Goal: Task Accomplishment & Management: Use online tool/utility

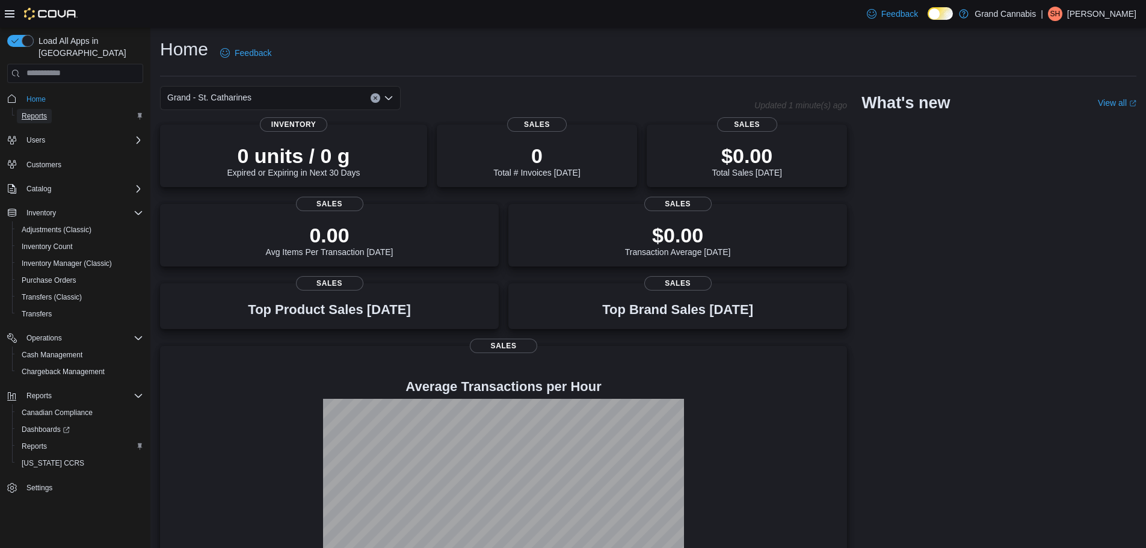
click at [45, 111] on span "Reports" at bounding box center [34, 116] width 25 height 10
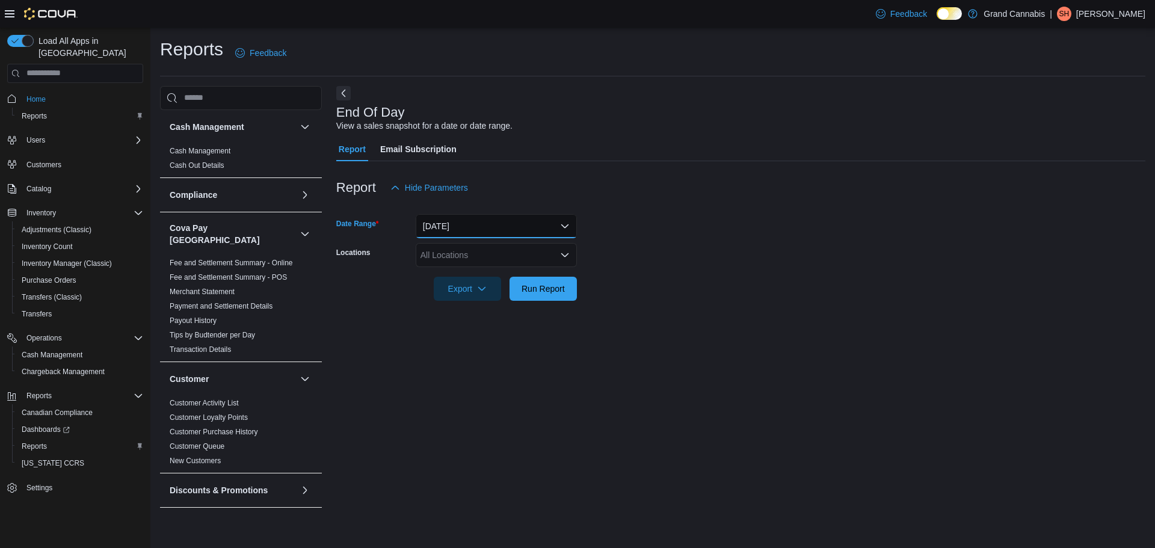
click at [461, 218] on button "[DATE]" at bounding box center [496, 226] width 161 height 24
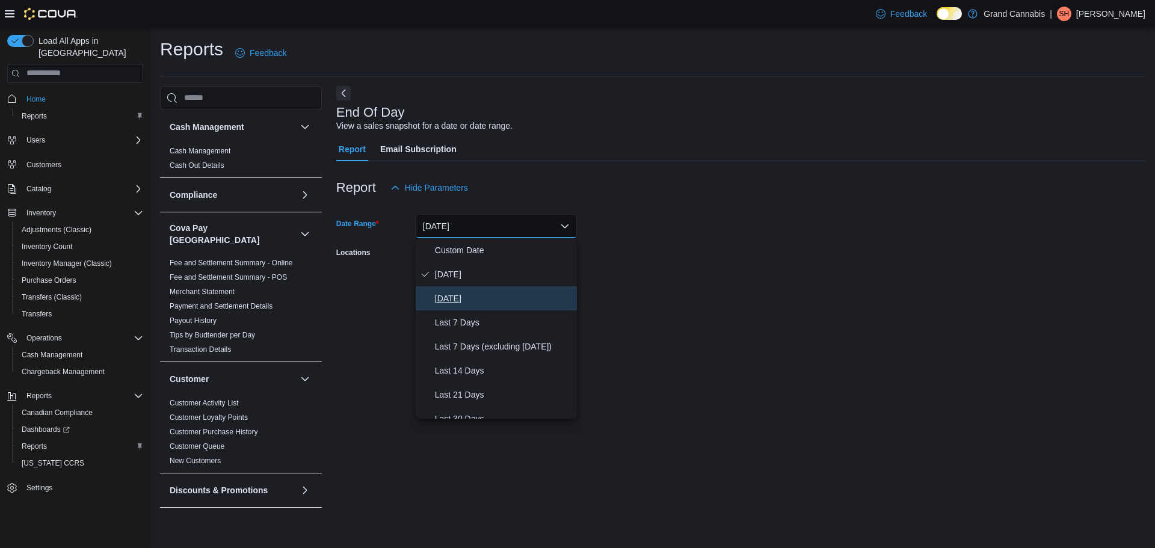
click at [457, 293] on span "[DATE]" at bounding box center [503, 298] width 137 height 14
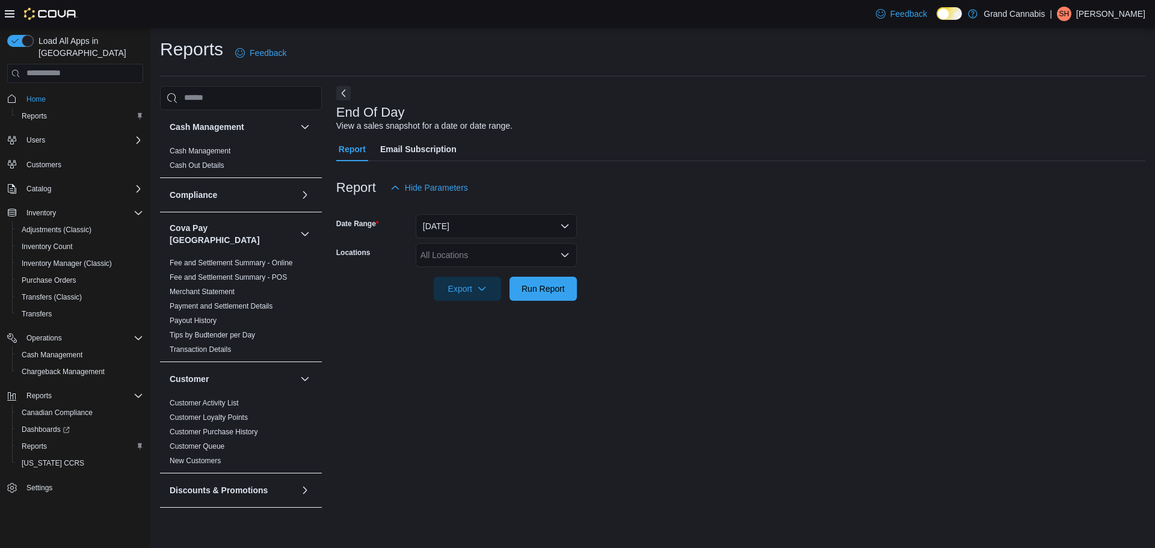
click at [620, 255] on form "Date Range [DATE] Locations All Locations Export Run Report" at bounding box center [740, 250] width 809 height 101
click at [505, 247] on div "All Locations" at bounding box center [496, 255] width 161 height 24
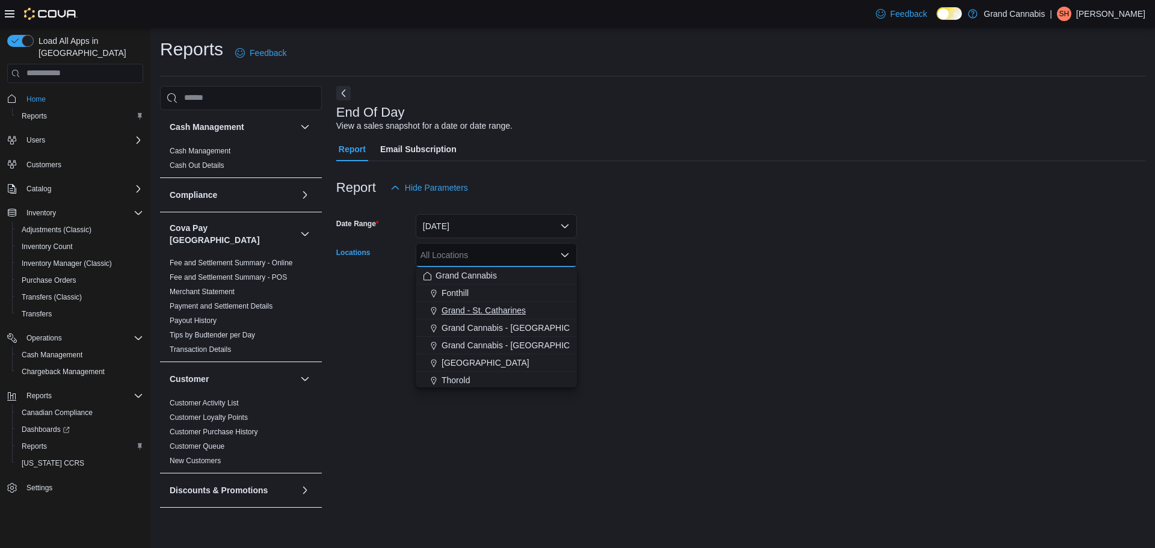
click at [501, 306] on span "Grand - St. Catharines" at bounding box center [484, 310] width 84 height 12
click at [746, 303] on div at bounding box center [740, 308] width 809 height 14
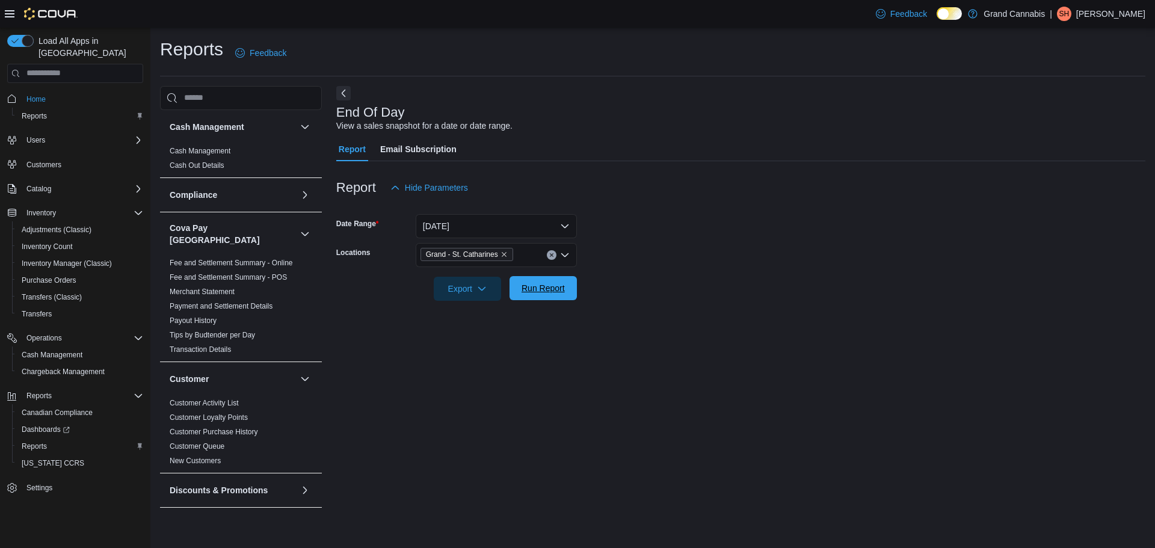
click at [558, 283] on span "Run Report" at bounding box center [543, 288] width 43 height 12
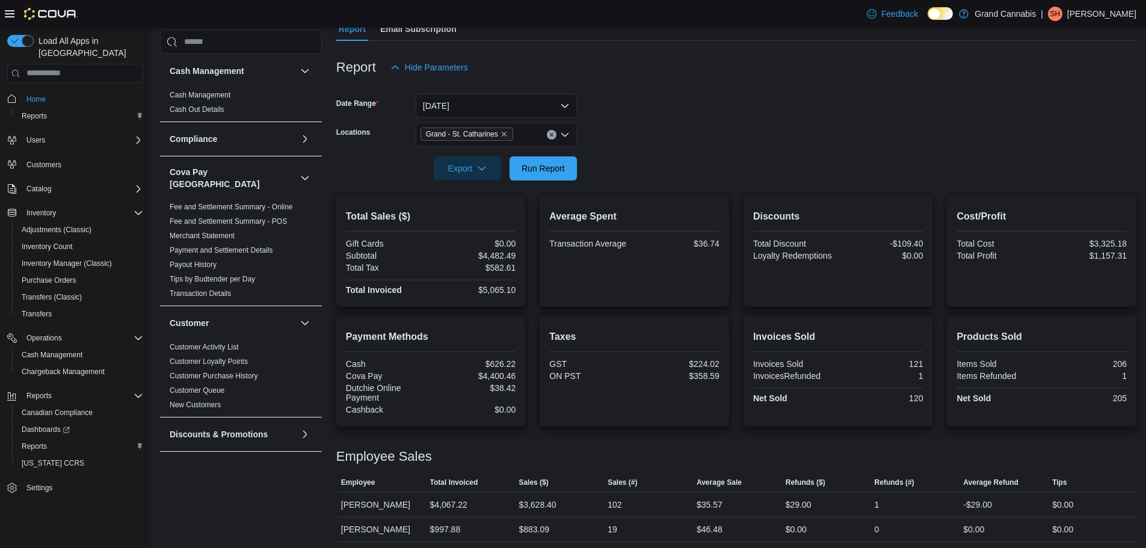
scroll to position [124, 0]
